Goal: Transaction & Acquisition: Book appointment/travel/reservation

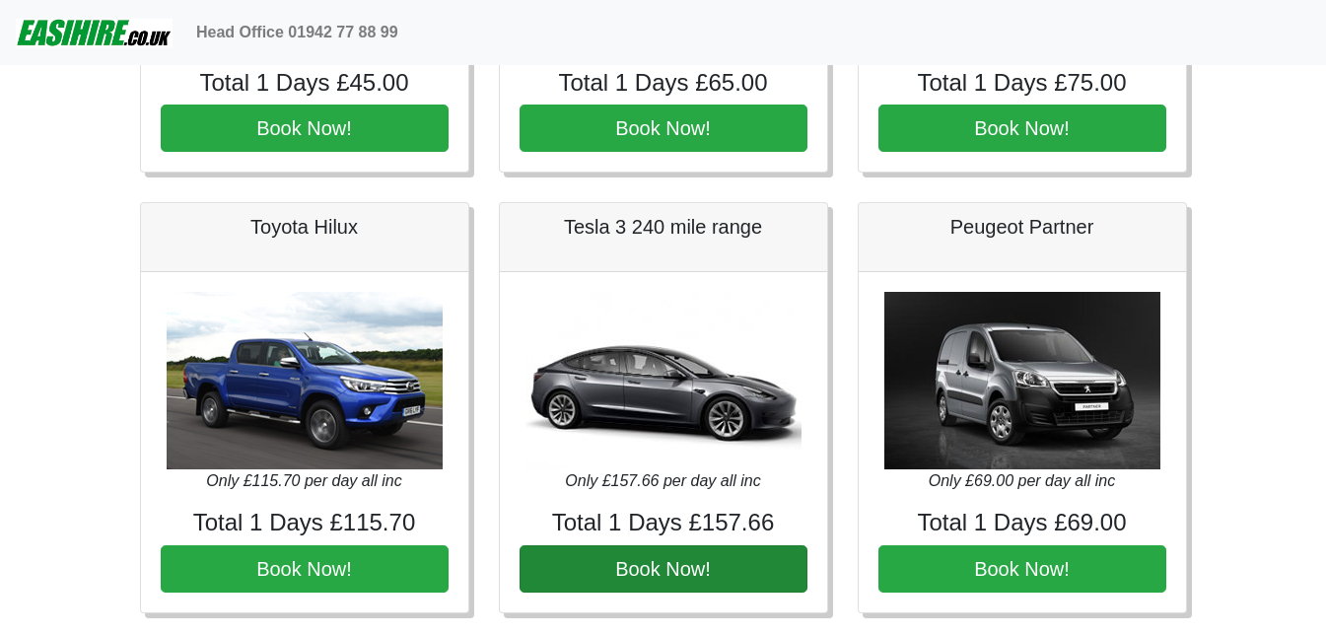
scroll to position [493, 0]
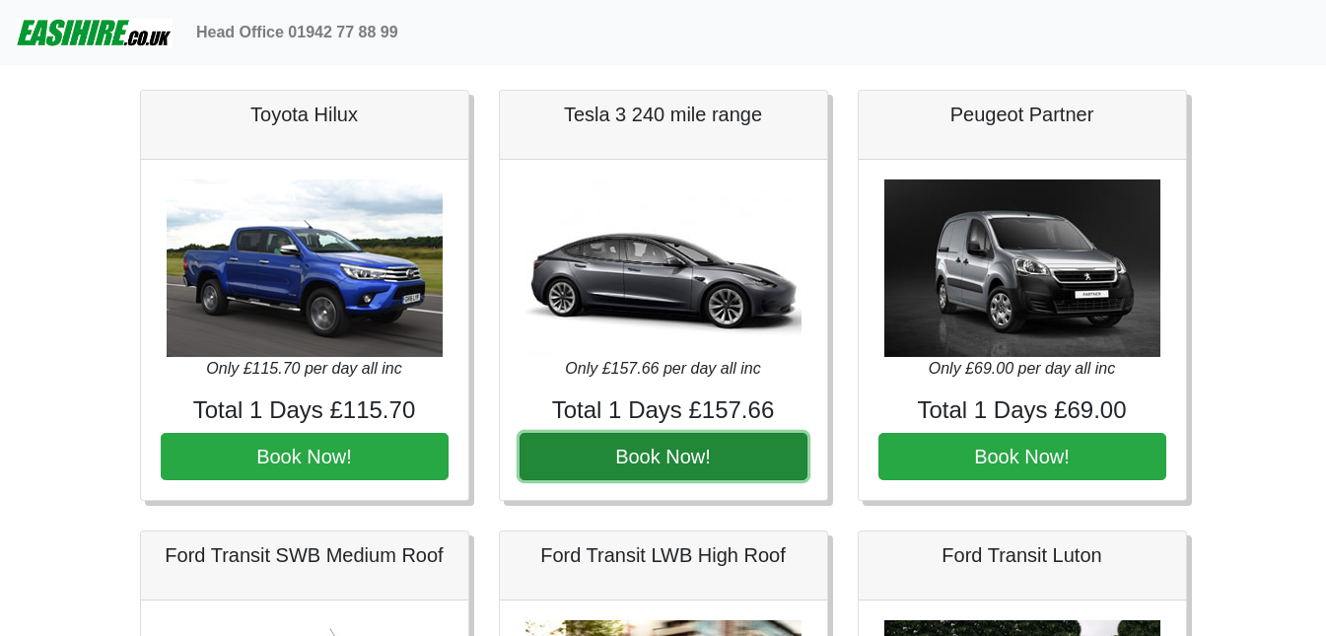
click at [573, 444] on button "Book Now!" at bounding box center [663, 456] width 288 height 47
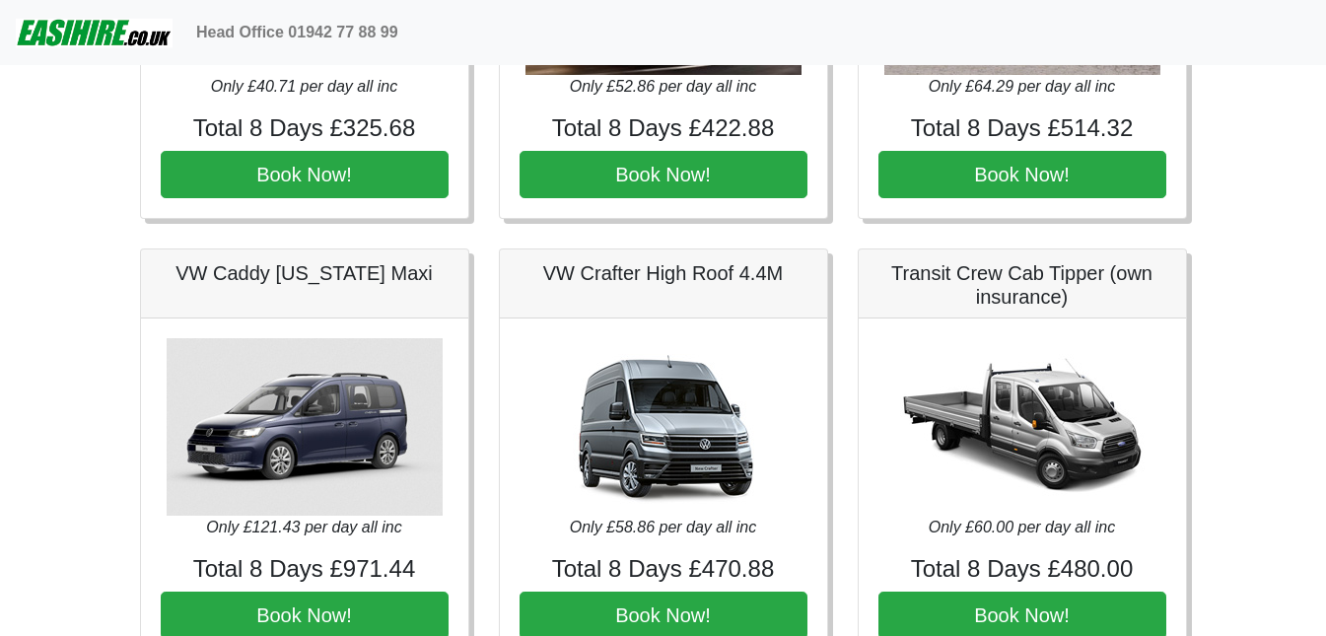
scroll to position [1380, 0]
